Goal: Contribute content

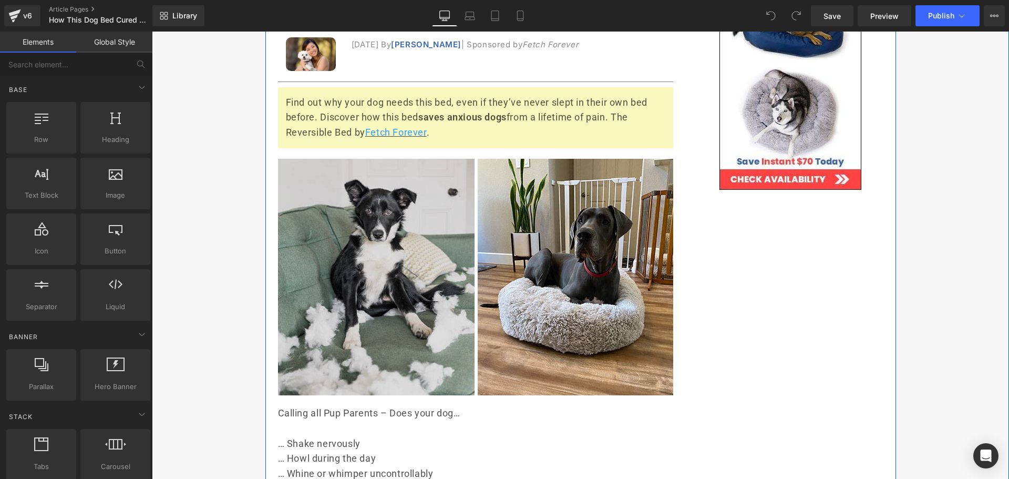
scroll to position [315, 0]
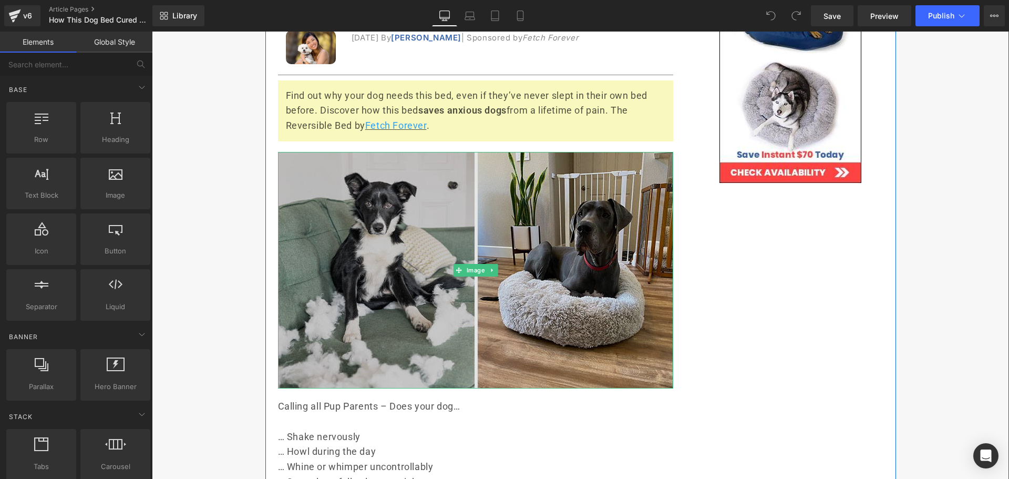
click at [378, 236] on img at bounding box center [475, 270] width 395 height 236
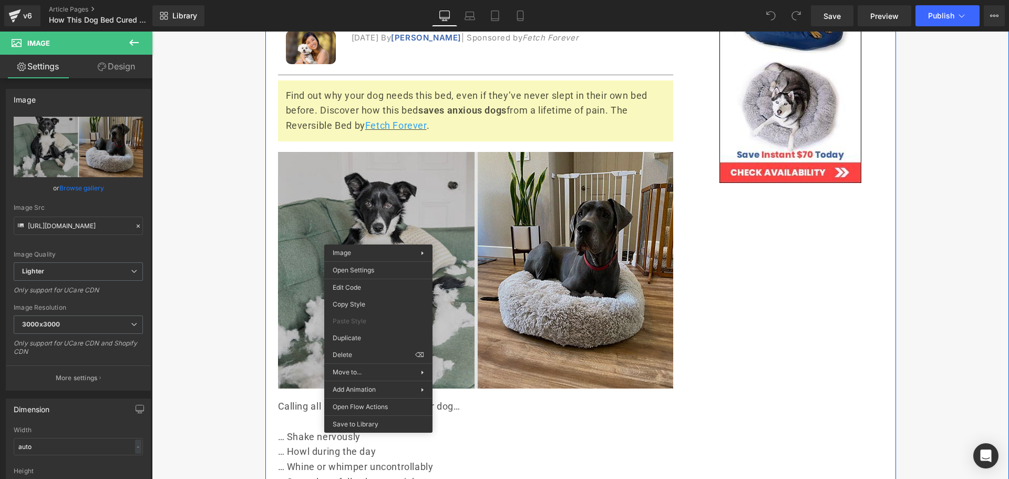
click at [362, 209] on img at bounding box center [475, 270] width 395 height 236
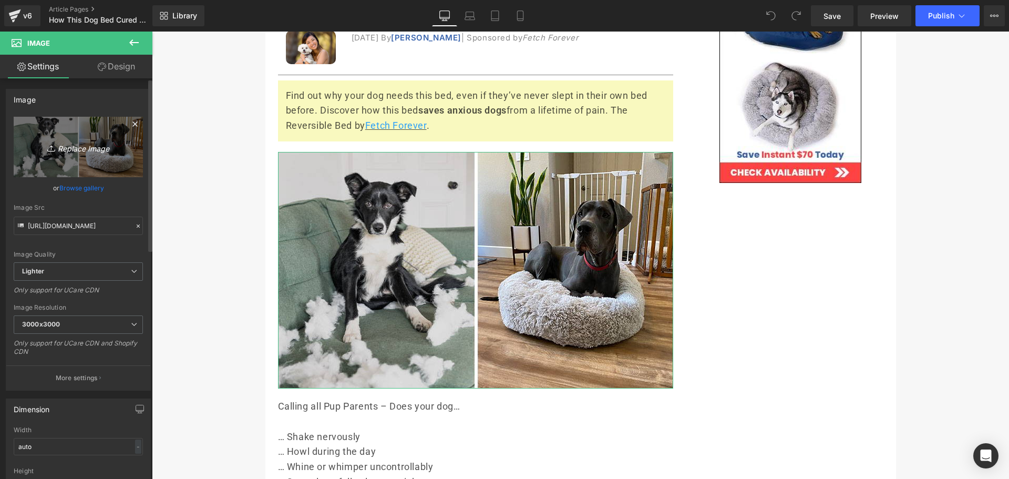
click at [43, 128] on link "Replace Image" at bounding box center [78, 147] width 129 height 60
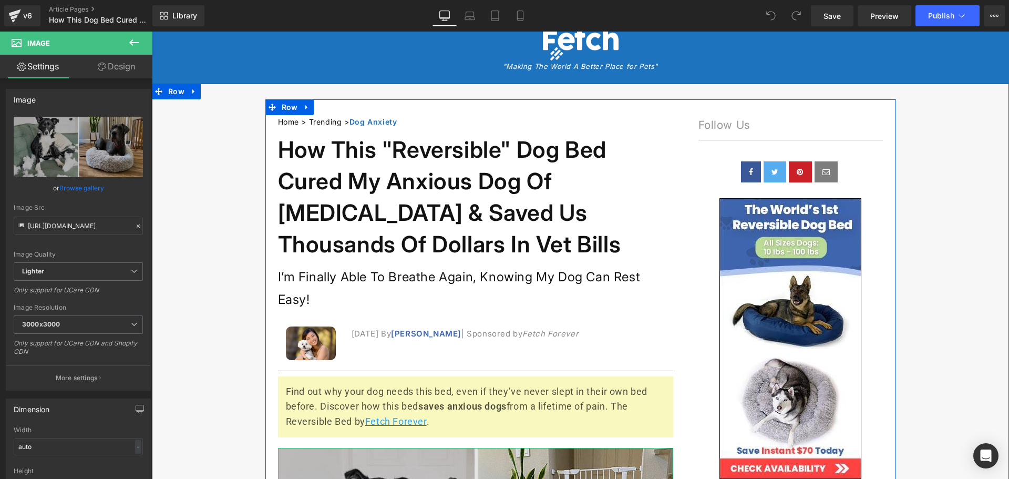
scroll to position [0, 0]
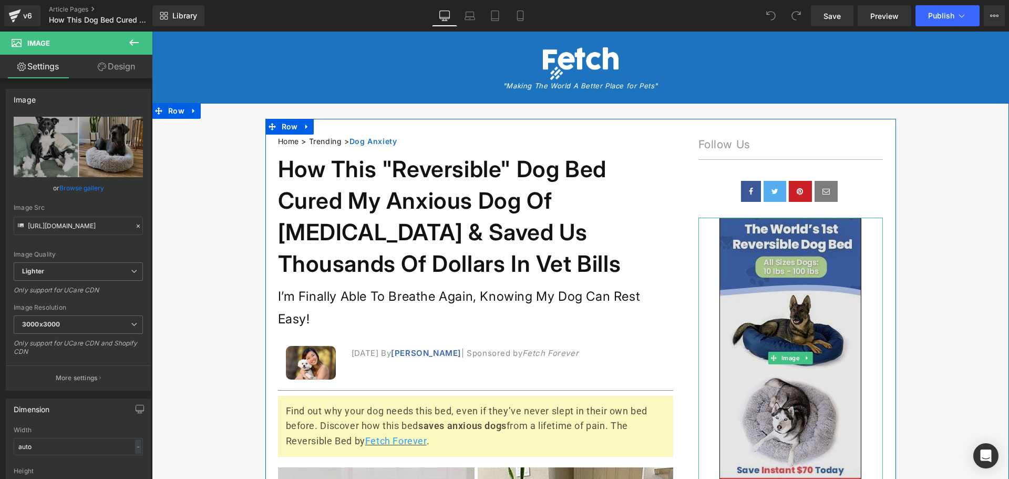
click at [819, 317] on img at bounding box center [790, 358] width 142 height 281
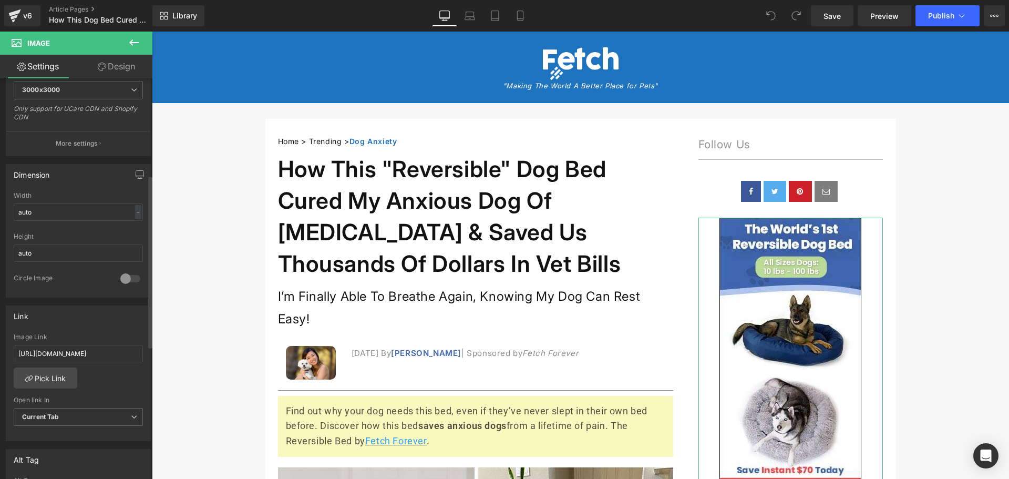
scroll to position [263, 0]
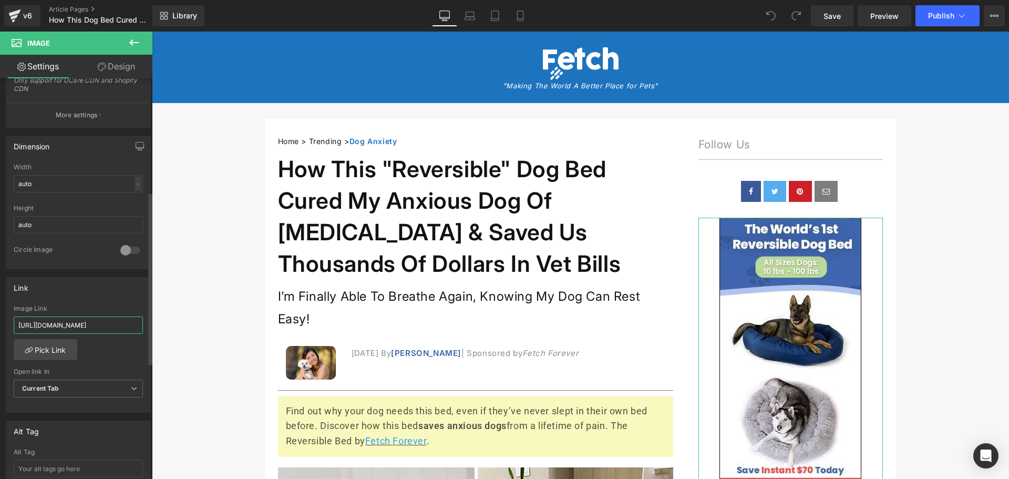
click at [105, 323] on input "[URL][DOMAIN_NAME]" at bounding box center [78, 324] width 129 height 17
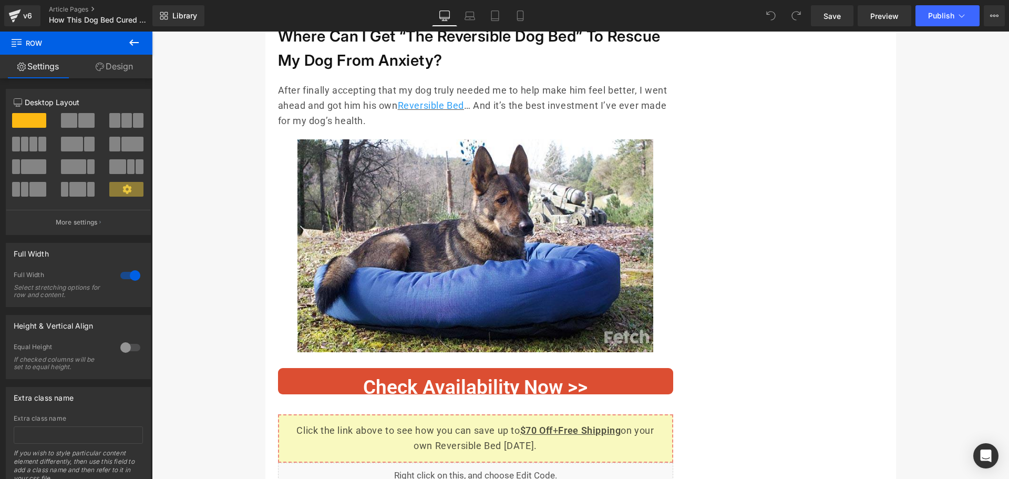
scroll to position [5360, 0]
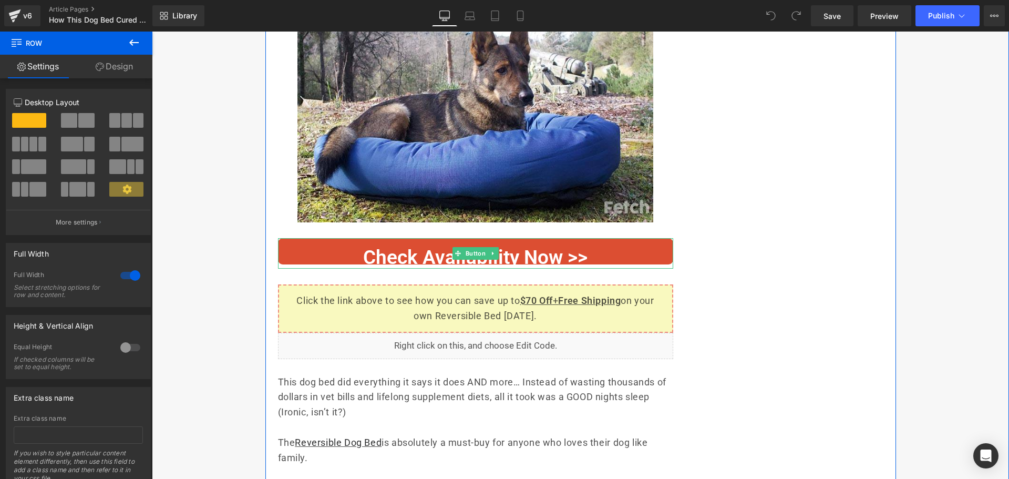
click at [552, 252] on span "Check Availability Now >>" at bounding box center [475, 257] width 224 height 23
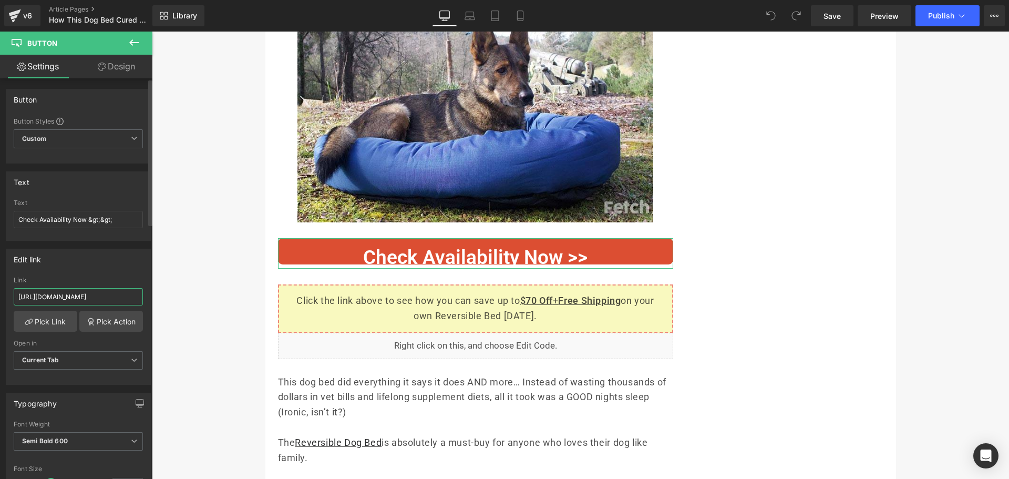
click at [94, 297] on input "[URL][DOMAIN_NAME]" at bounding box center [78, 296] width 129 height 17
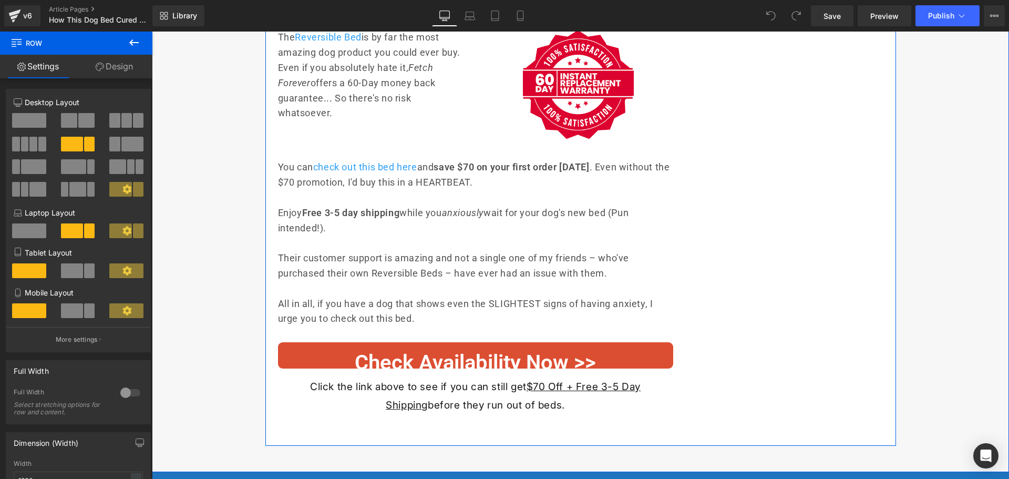
scroll to position [5991, 0]
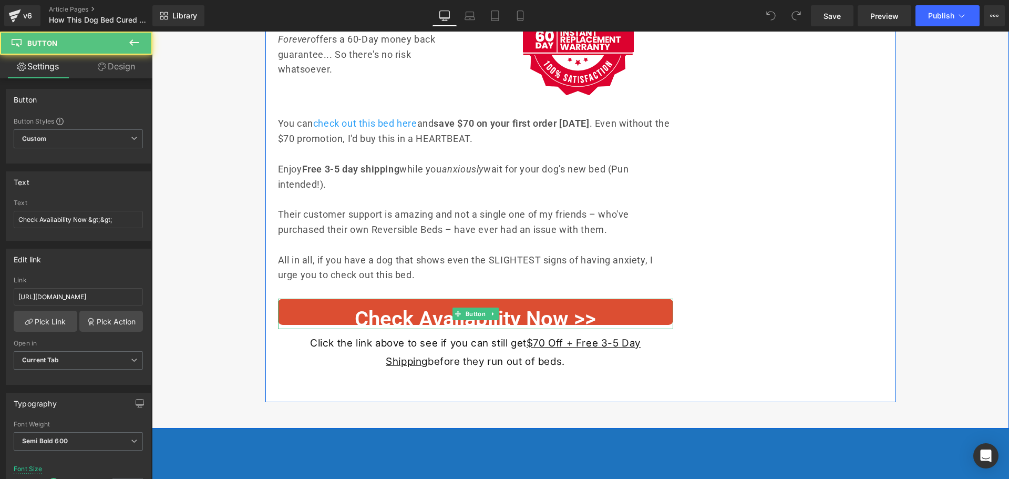
click at [572, 317] on span "Check Availability Now >>" at bounding box center [475, 318] width 241 height 25
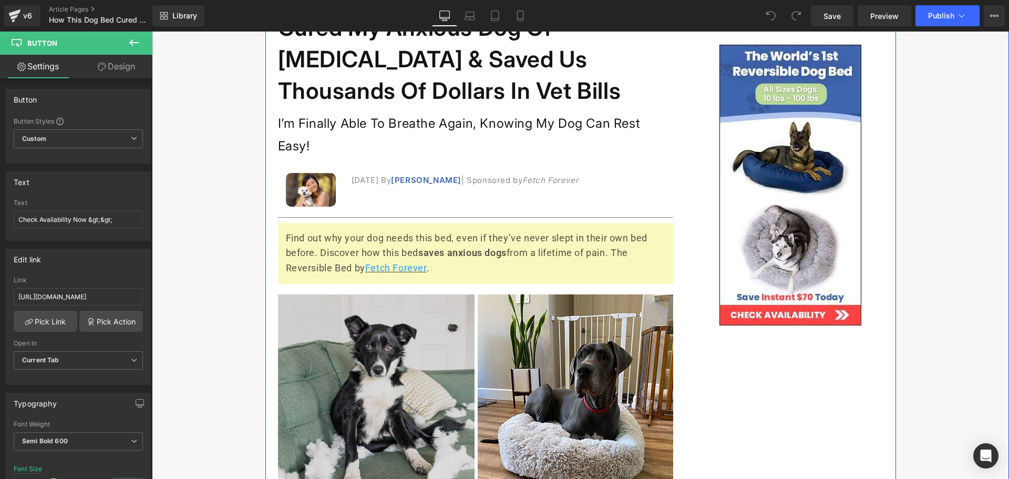
scroll to position [0, 0]
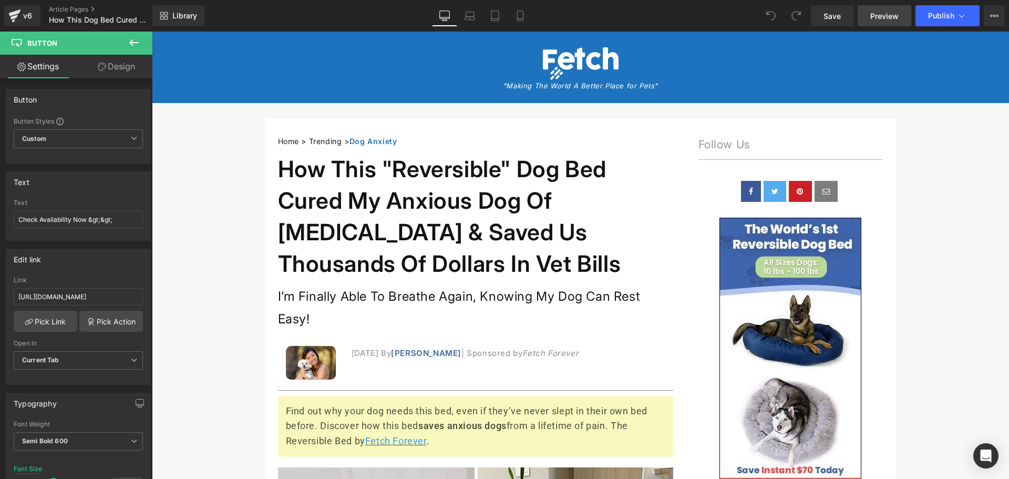
click at [881, 17] on span "Preview" at bounding box center [884, 16] width 28 height 11
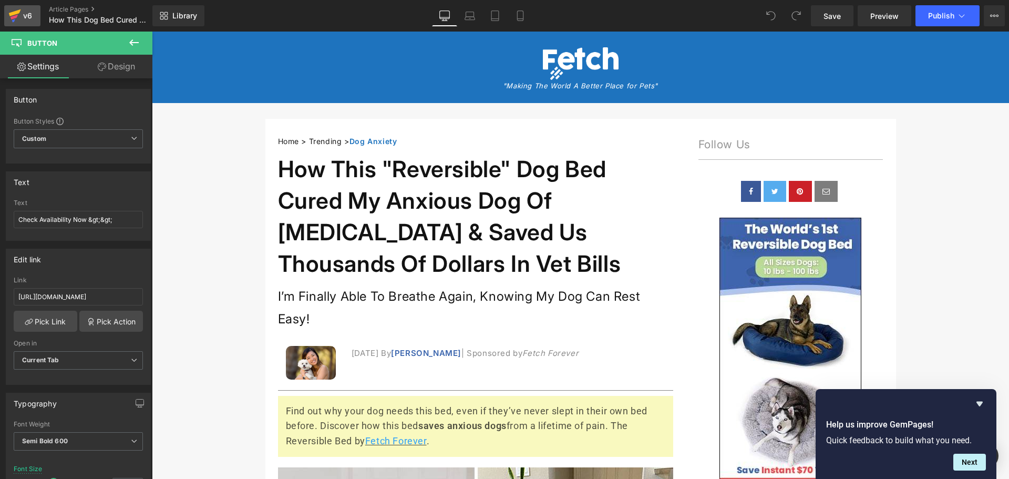
click at [30, 13] on div "v6" at bounding box center [27, 16] width 13 height 14
